Goal: Find specific page/section: Find specific page/section

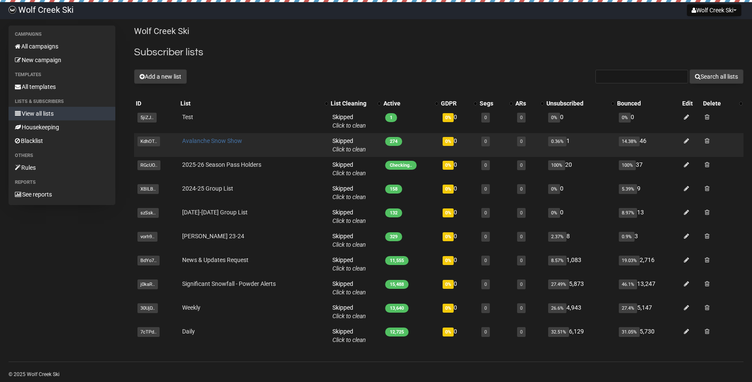
click at [211, 140] on link "Avalanche Snow Show" at bounding box center [212, 140] width 60 height 7
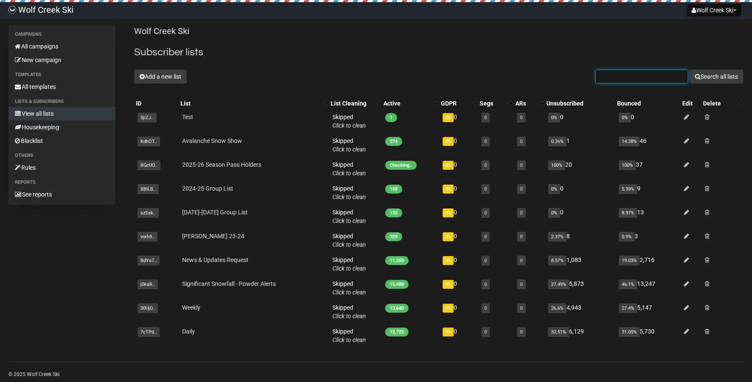
click at [642, 77] on input "text" at bounding box center [641, 77] width 93 height 14
paste input "Mikeblackwell12@hotmail.com"
type input "Mikeblackwell12@hotmail.com"
click at [711, 77] on button "Search all lists" at bounding box center [716, 76] width 54 height 14
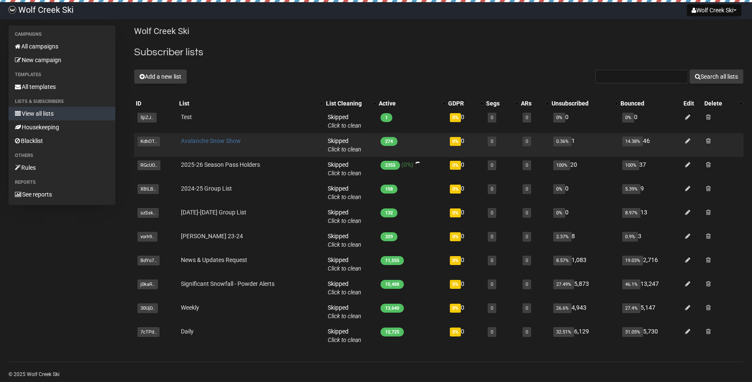
click at [204, 140] on link "Avalanche Snow Show" at bounding box center [211, 140] width 60 height 7
